Goal: Information Seeking & Learning: Compare options

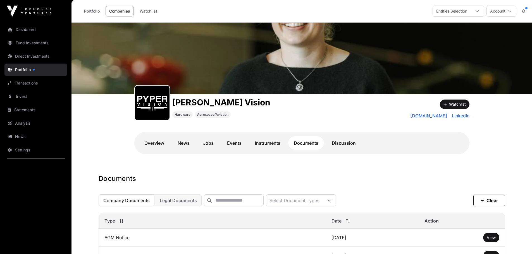
click at [34, 43] on link "Fund Investments" at bounding box center [35, 43] width 63 height 12
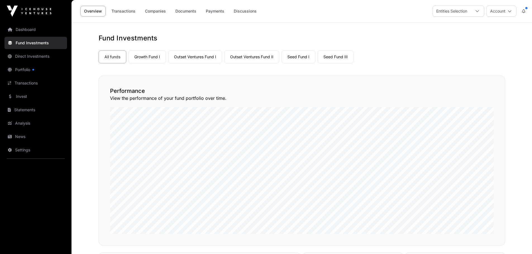
click at [196, 56] on link "Outset Ventures Fund I" at bounding box center [195, 57] width 54 height 13
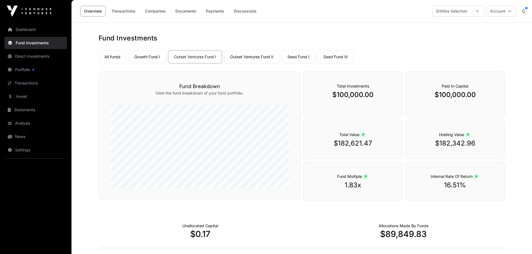
click at [155, 12] on link "Companies" at bounding box center [155, 11] width 28 height 11
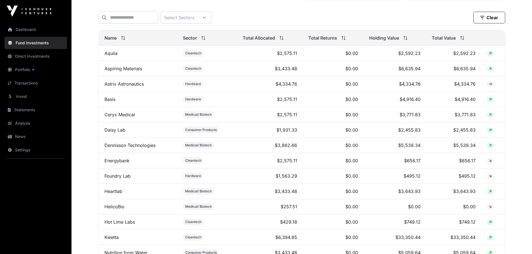
scroll to position [223, 0]
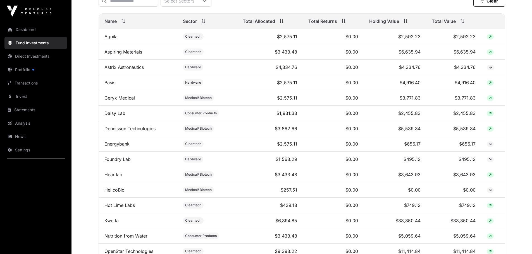
click at [455, 24] on span "Total Value" at bounding box center [443, 21] width 24 height 7
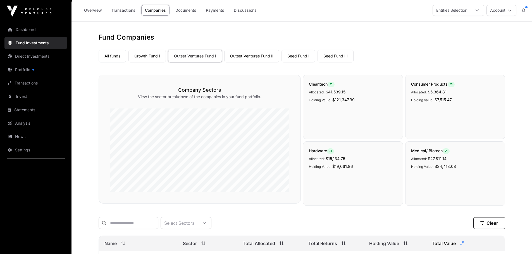
scroll to position [0, 0]
click at [241, 56] on link "Outset Ventures Fund II" at bounding box center [251, 57] width 55 height 13
